Goal: Information Seeking & Learning: Stay updated

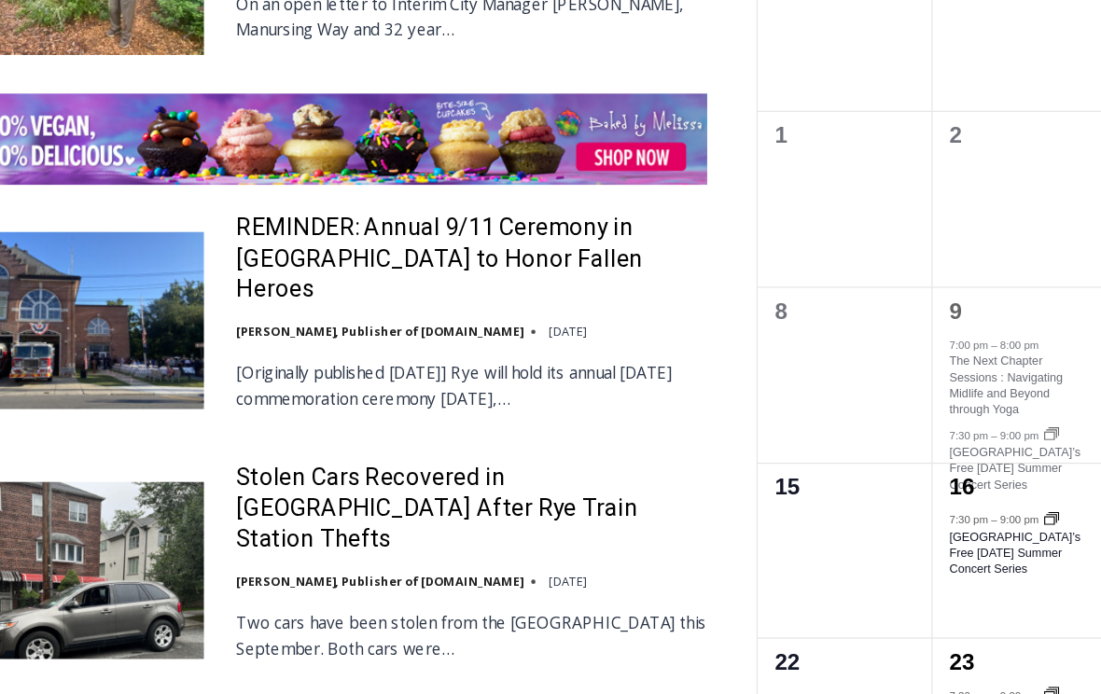
scroll to position [2826, 0]
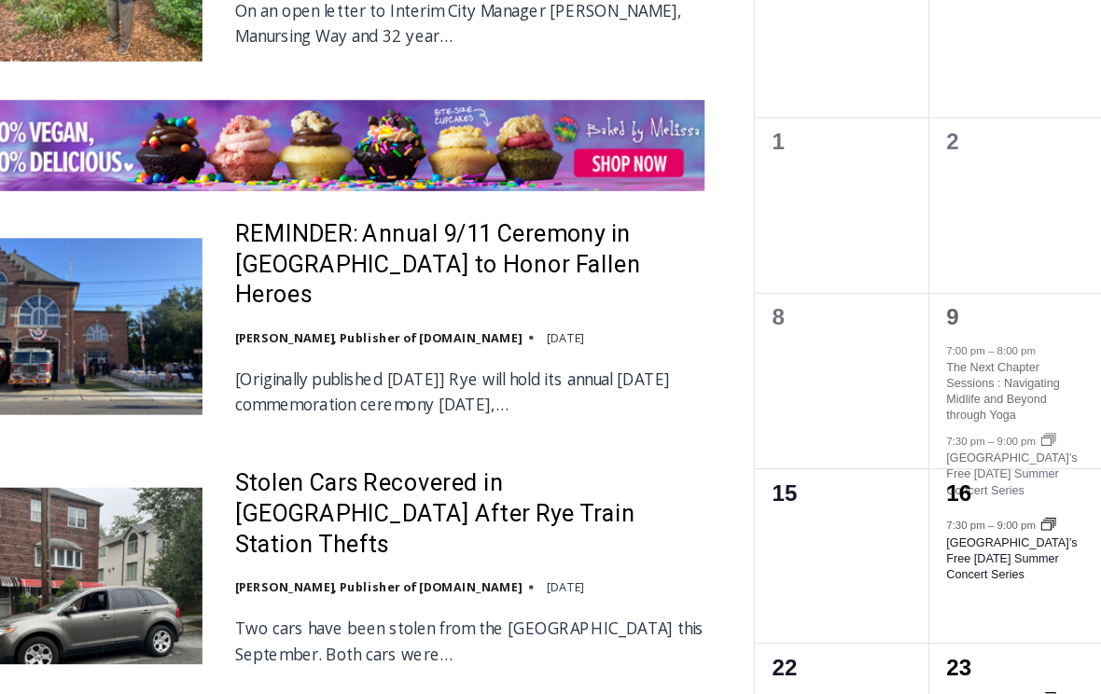
click at [357, 597] on p "Two cars have been stolen from the [GEOGRAPHIC_DATA] this September. Both cars …" at bounding box center [504, 619] width 410 height 45
click at [360, 470] on link "Stolen Cars Recovered in [GEOGRAPHIC_DATA] After Rye Train Station Thefts" at bounding box center [504, 510] width 410 height 80
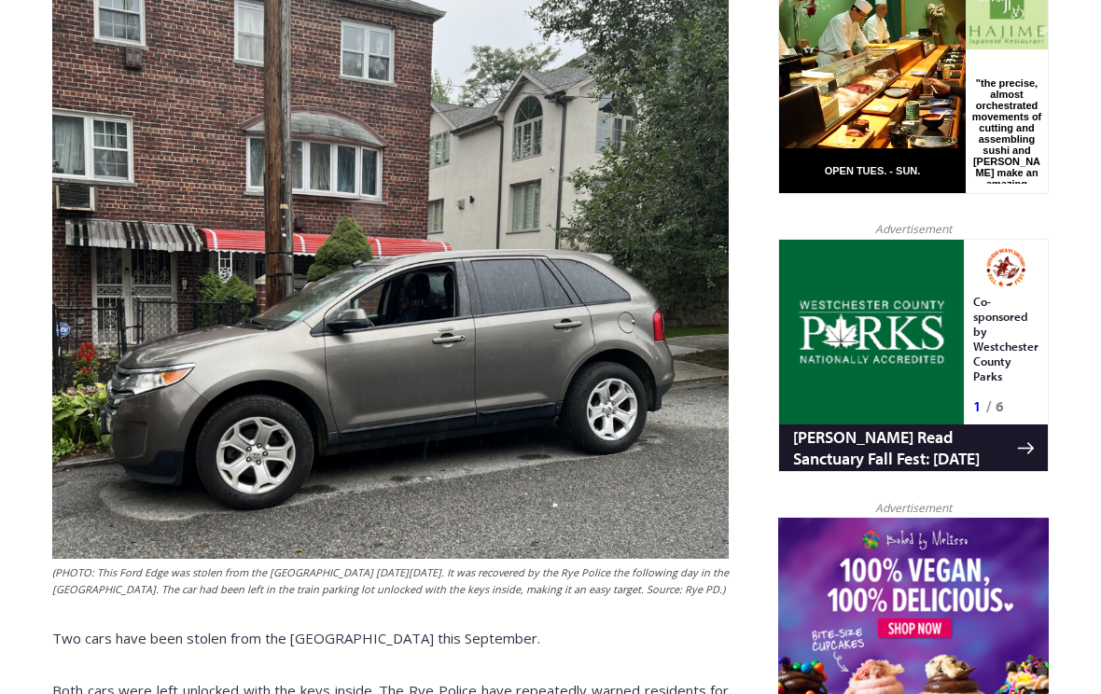
scroll to position [989, 0]
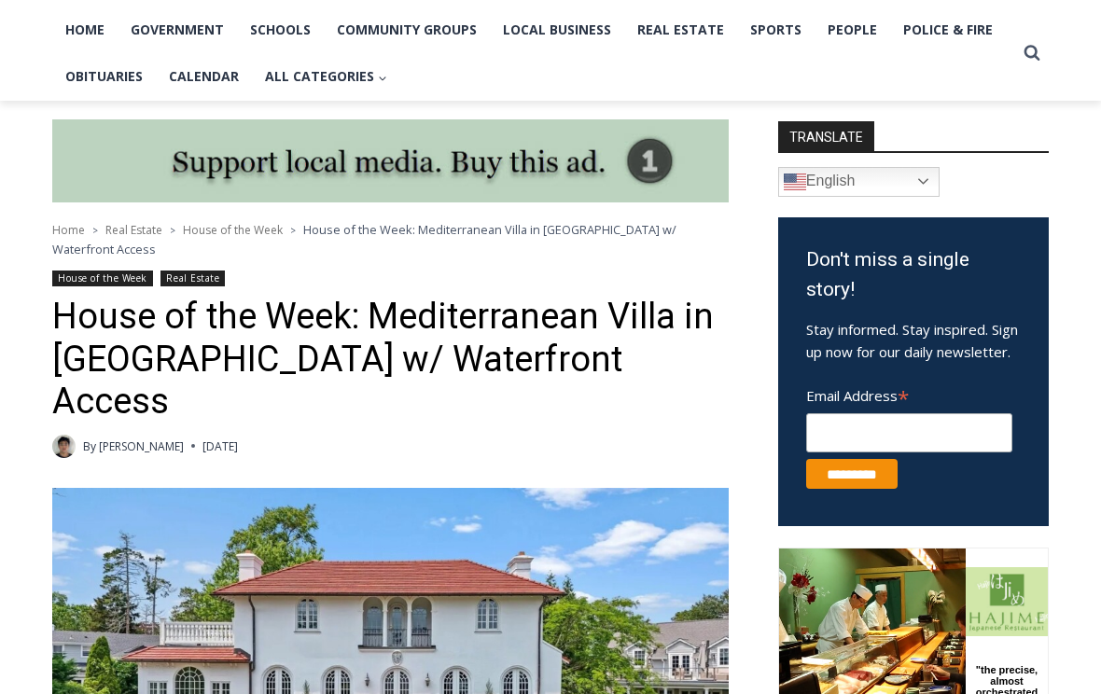
scroll to position [996, 0]
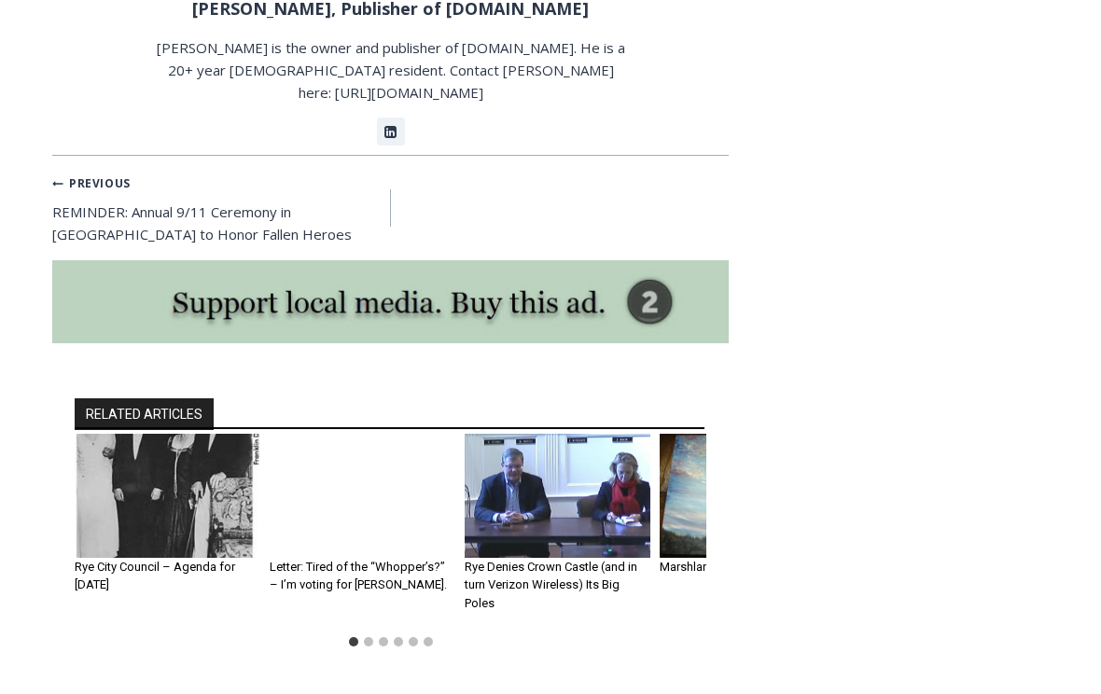
scroll to position [4639, 0]
